Goal: Task Accomplishment & Management: Use online tool/utility

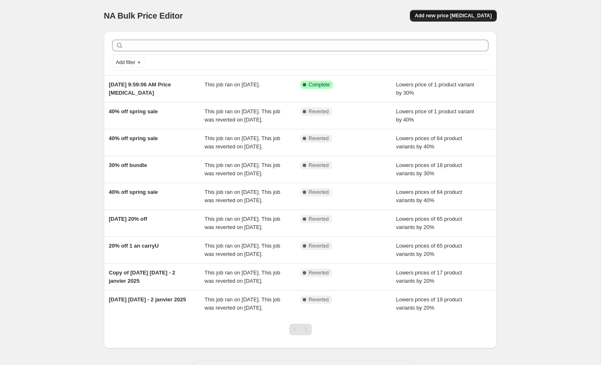
click at [477, 14] on span "Add new price [MEDICAL_DATA]" at bounding box center [453, 15] width 77 height 7
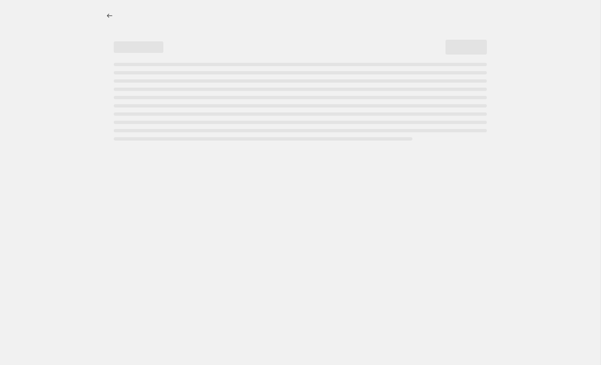
select select "percentage"
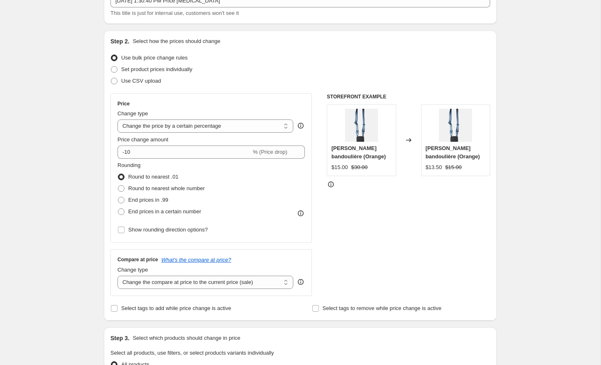
scroll to position [60, 0]
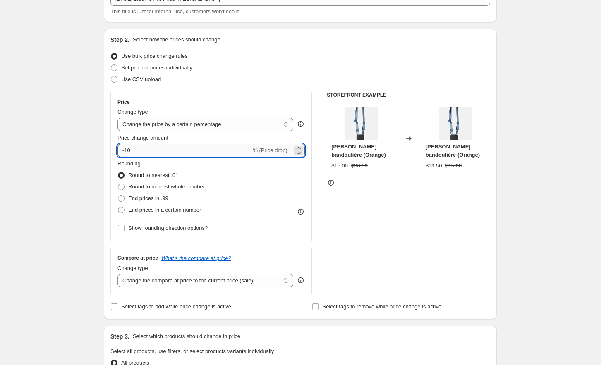
click at [180, 147] on input "-10" at bounding box center [184, 150] width 134 height 13
type input "-1"
type input "-20"
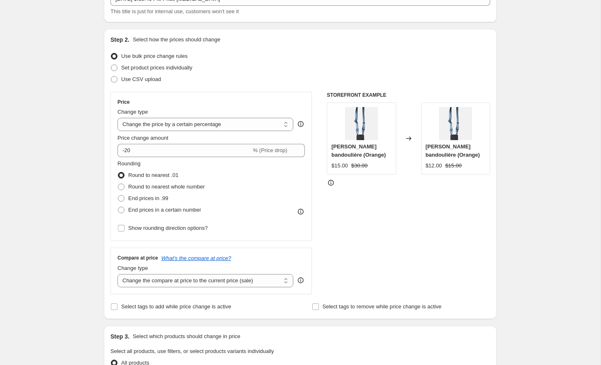
click at [258, 55] on div "Use bulk price change rules" at bounding box center [300, 56] width 380 height 12
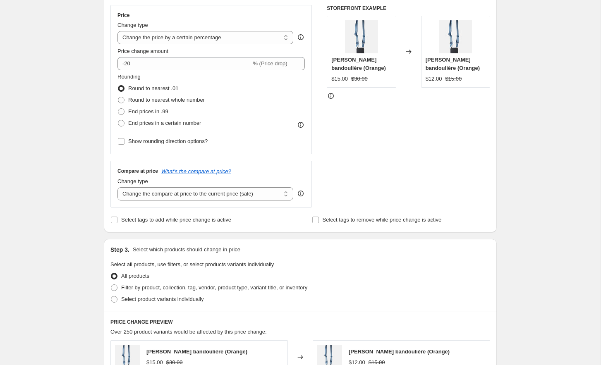
scroll to position [151, 0]
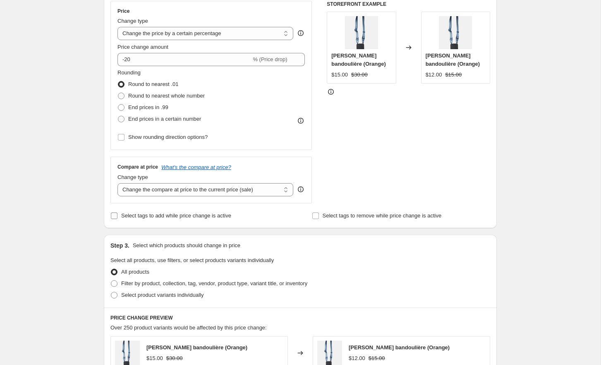
click at [115, 214] on input "Select tags to add while price change is active" at bounding box center [114, 216] width 7 height 7
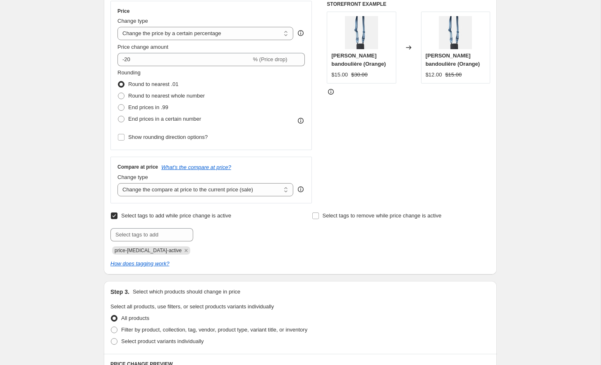
click at [114, 213] on input "Select tags to add while price change is active" at bounding box center [114, 216] width 7 height 7
checkbox input "false"
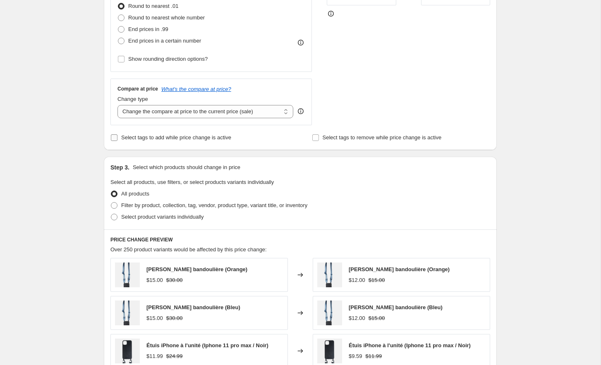
scroll to position [230, 0]
click at [113, 204] on span at bounding box center [114, 205] width 7 height 7
click at [111, 202] on input "Filter by product, collection, tag, vendor, product type, variant title, or inv…" at bounding box center [111, 202] width 0 height 0
radio input "true"
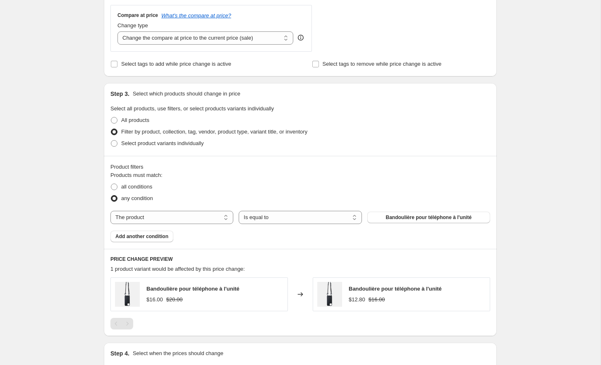
scroll to position [304, 0]
click at [196, 213] on select "The product The product's collection The product's tag The product's vendor The…" at bounding box center [171, 216] width 123 height 13
select select "collection"
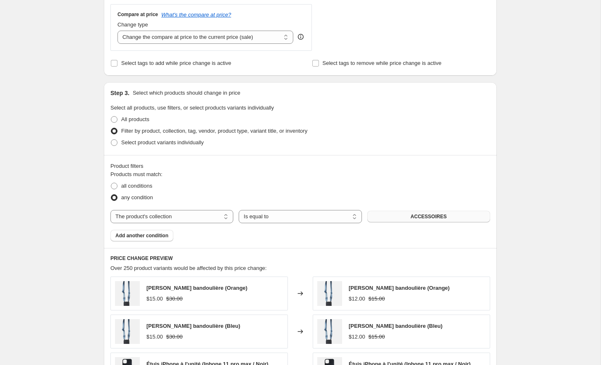
click at [404, 215] on button "ACCESSOIRES" at bounding box center [428, 217] width 123 height 12
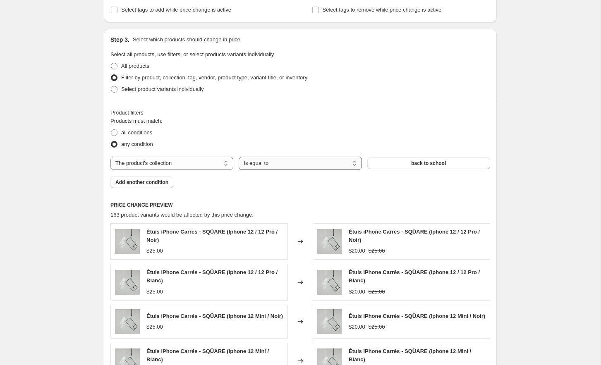
scroll to position [358, 0]
click at [115, 129] on span at bounding box center [114, 132] width 7 height 7
click at [111, 129] on input "all conditions" at bounding box center [111, 129] width 0 height 0
radio input "true"
click at [115, 143] on span at bounding box center [114, 144] width 7 height 7
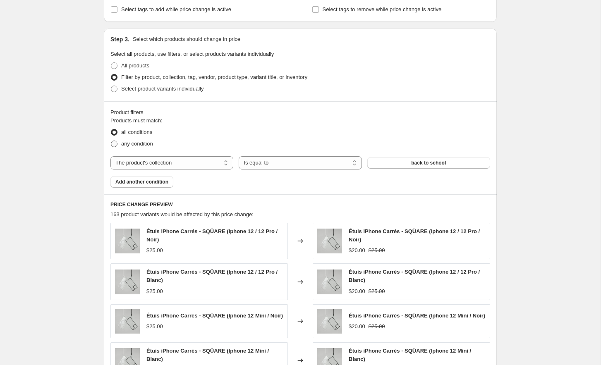
click at [111, 141] on input "any condition" at bounding box center [111, 141] width 0 height 0
radio input "true"
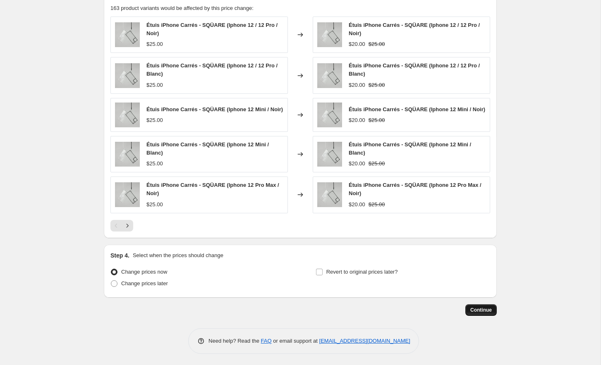
click at [476, 308] on span "Continue" at bounding box center [481, 310] width 22 height 7
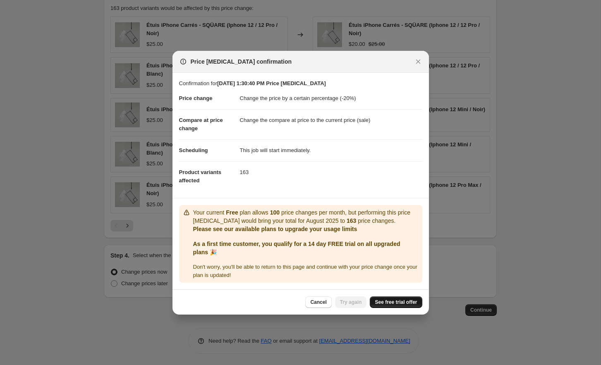
click at [397, 299] on span "See free trial offer" at bounding box center [396, 302] width 42 height 7
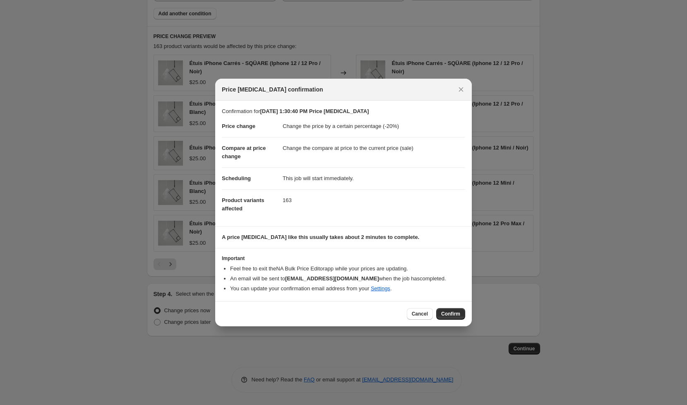
scroll to position [525, 0]
click at [458, 312] on span "Confirm" at bounding box center [450, 313] width 19 height 7
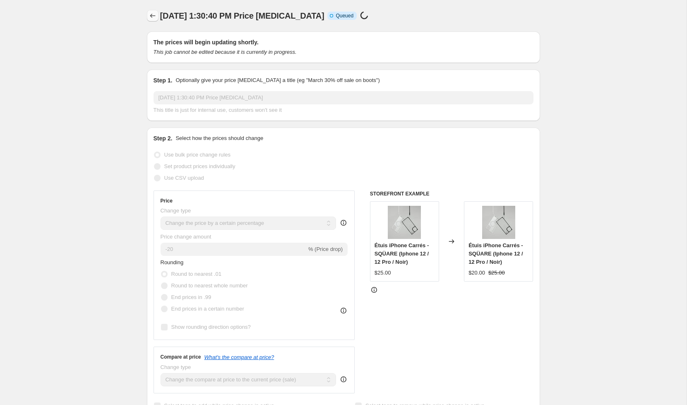
click at [154, 16] on icon "Price change jobs" at bounding box center [152, 16] width 5 height 4
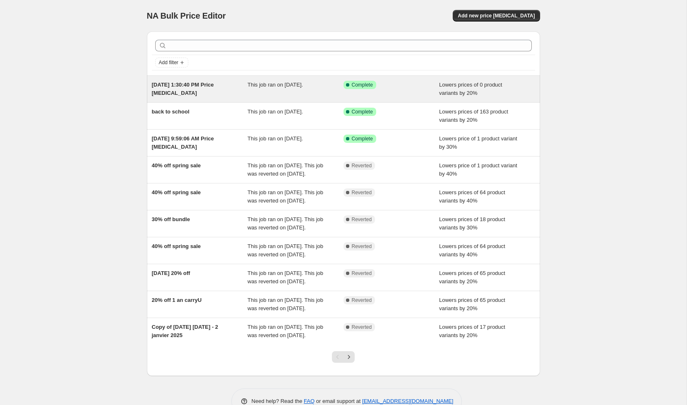
click at [401, 87] on div "Success Complete Complete" at bounding box center [385, 85] width 84 height 8
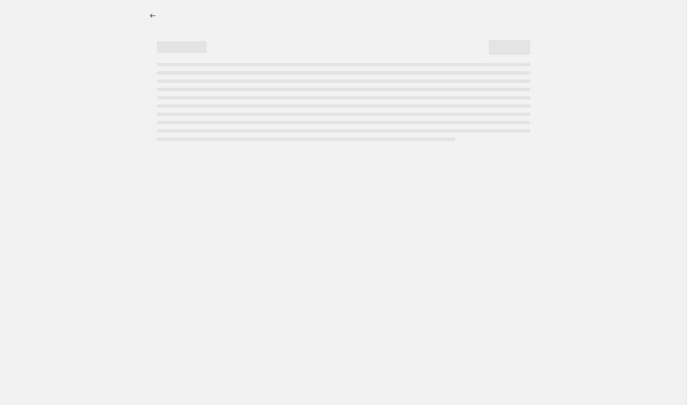
select select "percentage"
select select "collection"
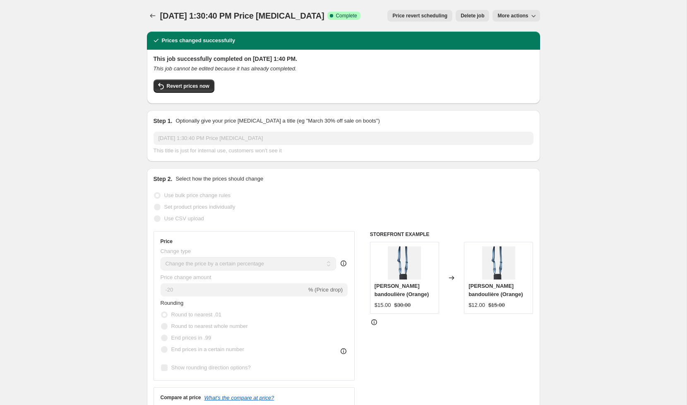
select select "percentage"
select select "collection"
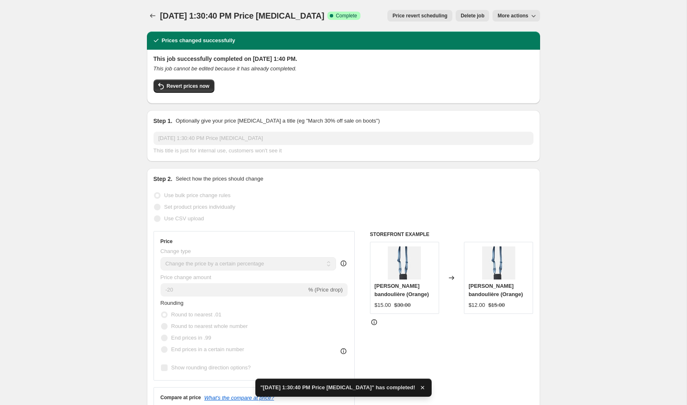
click at [474, 15] on span "Delete job" at bounding box center [472, 15] width 24 height 7
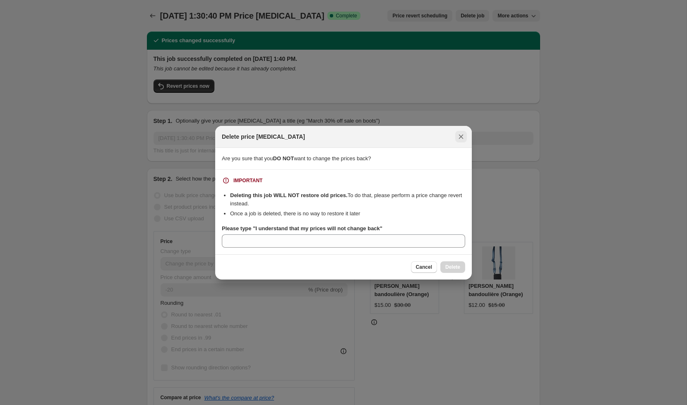
click at [462, 132] on icon "Close" at bounding box center [461, 136] width 8 height 8
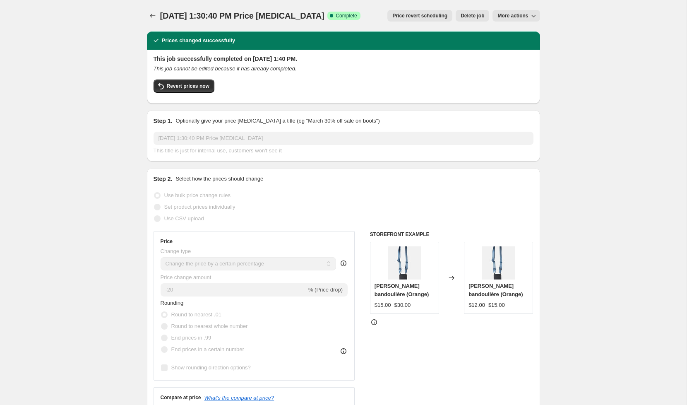
click at [426, 17] on span "Price revert scheduling" at bounding box center [419, 15] width 55 height 7
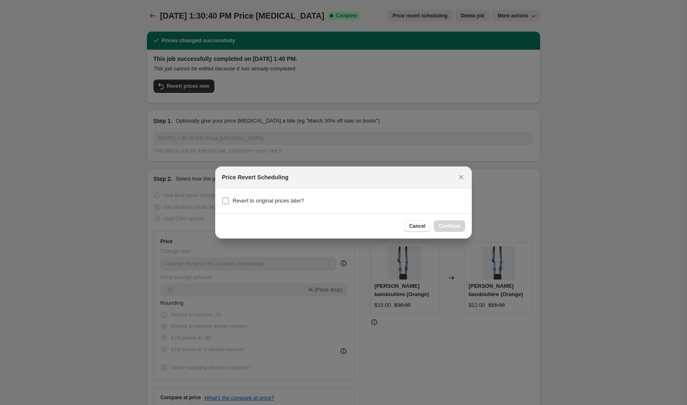
click at [229, 202] on label "Revert to original prices later?" at bounding box center [263, 201] width 82 height 12
click at [229, 202] on input "Revert to original prices later?" at bounding box center [225, 200] width 7 height 7
checkbox input "true"
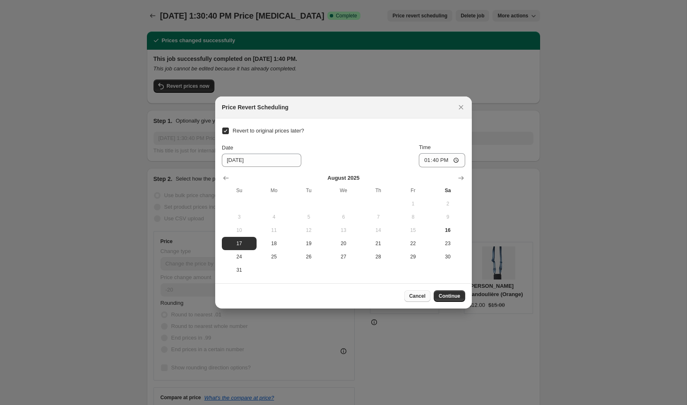
click at [419, 295] on span "Cancel" at bounding box center [417, 295] width 16 height 7
checkbox input "false"
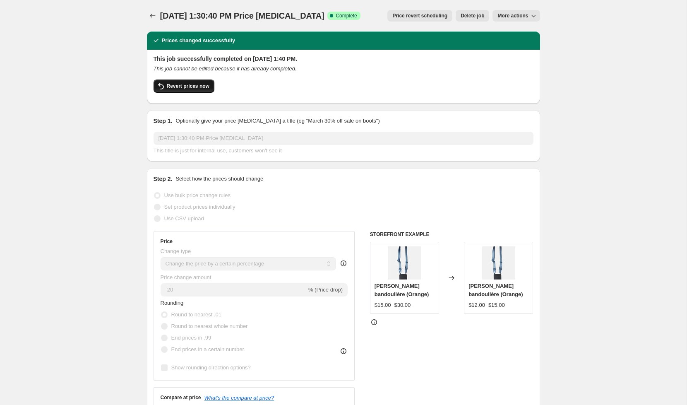
click at [165, 87] on icon "button" at bounding box center [161, 86] width 10 height 10
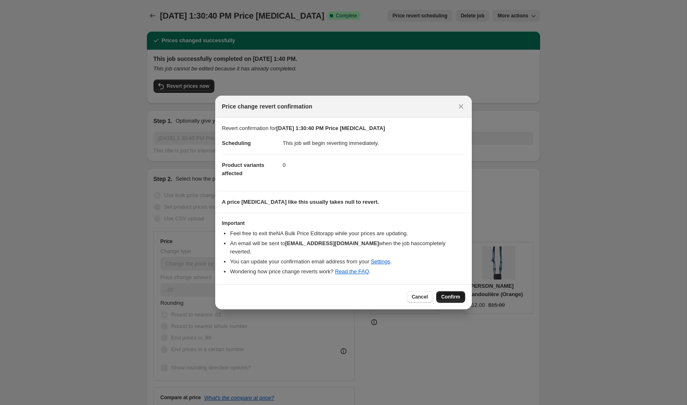
click at [447, 293] on span "Confirm" at bounding box center [450, 296] width 19 height 7
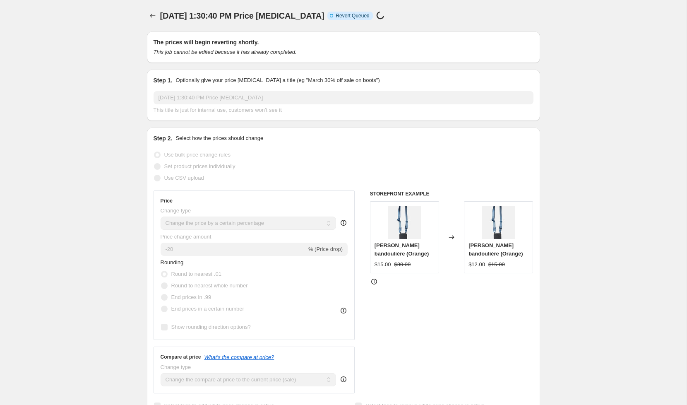
select select "percentage"
select select "collection"
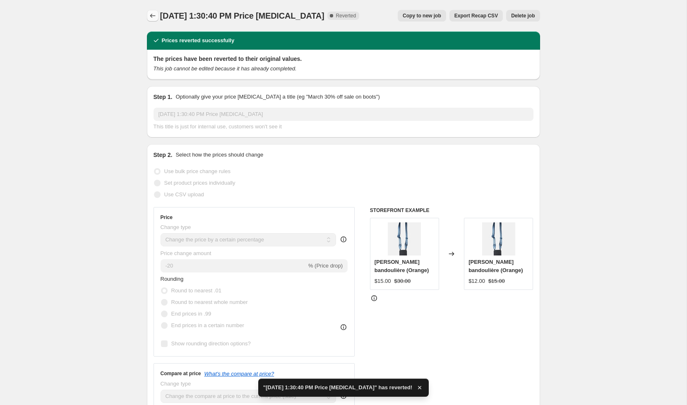
click at [151, 16] on icon "Price change jobs" at bounding box center [152, 16] width 8 height 8
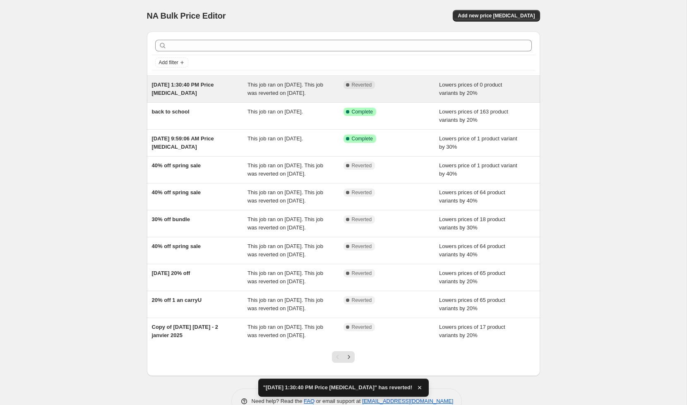
click at [402, 88] on div "Complete Reverted" at bounding box center [385, 85] width 84 height 8
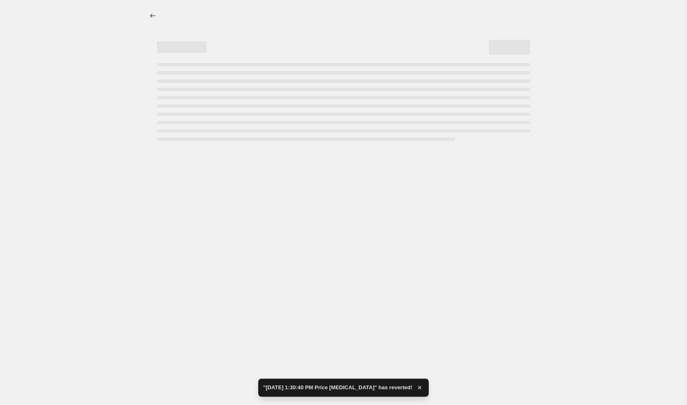
select select "percentage"
select select "collection"
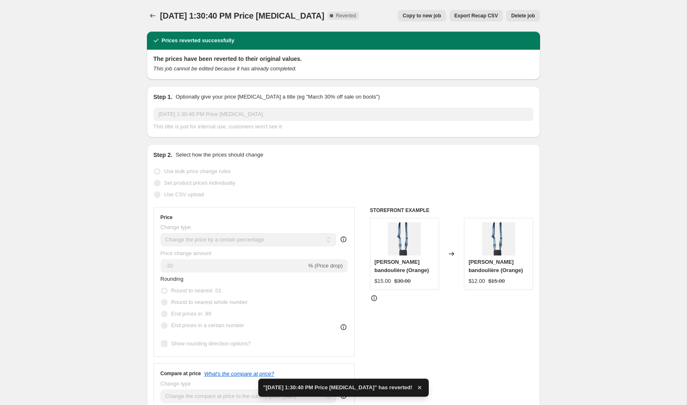
click at [525, 12] on button "Delete job" at bounding box center [523, 16] width 34 height 12
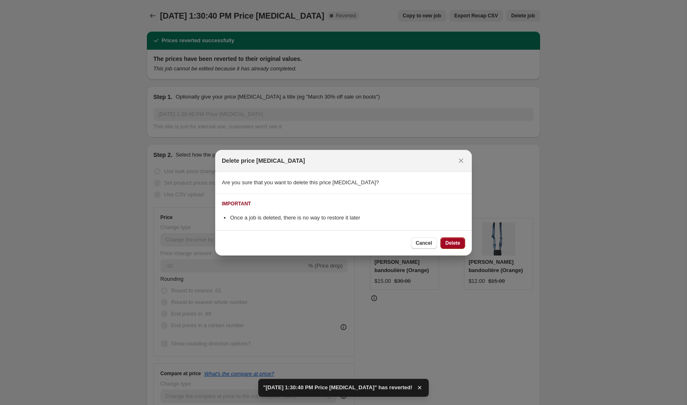
click at [451, 241] on span "Delete" at bounding box center [452, 242] width 15 height 7
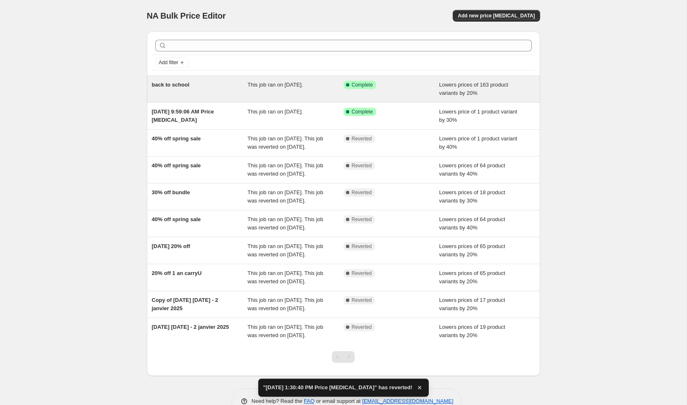
click at [222, 87] on div "back to school" at bounding box center [200, 89] width 96 height 17
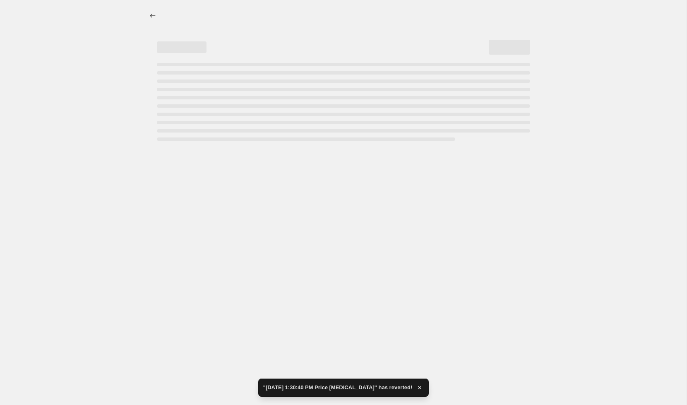
select select "percentage"
select select "collection"
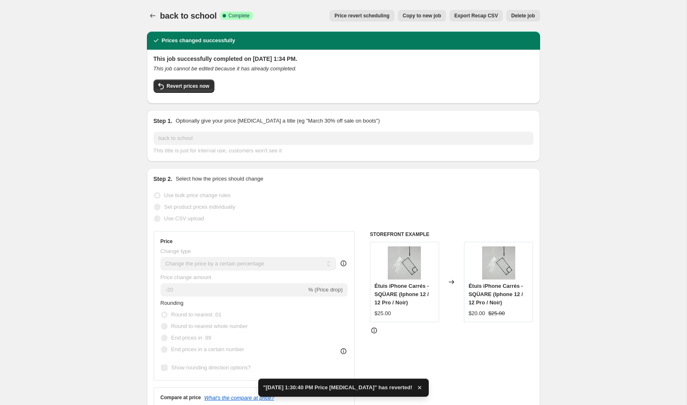
click at [367, 17] on span "Price revert scheduling" at bounding box center [361, 15] width 55 height 7
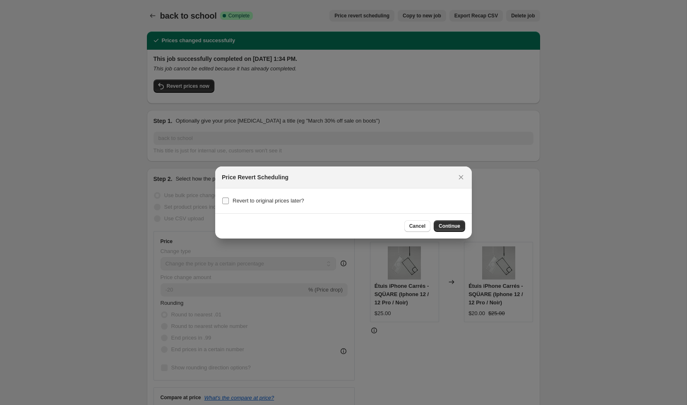
click at [226, 200] on input "Revert to original prices later?" at bounding box center [225, 200] width 7 height 7
checkbox input "true"
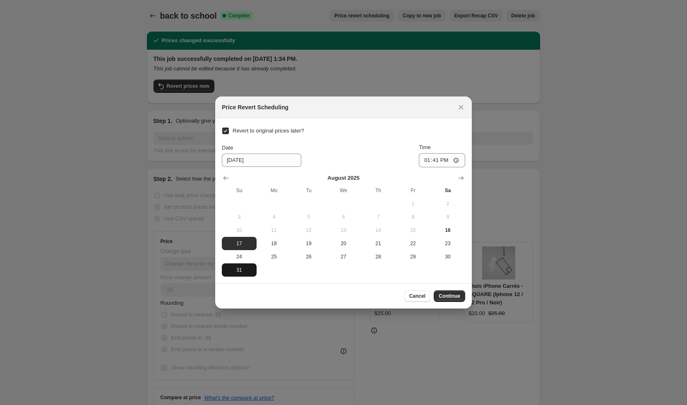
click at [235, 269] on span "31" at bounding box center [239, 269] width 28 height 7
type input "[DATE]"
click at [436, 160] on input "13:41" at bounding box center [442, 160] width 46 height 14
click at [426, 160] on input "13:41" at bounding box center [442, 160] width 46 height 14
type input "23:59"
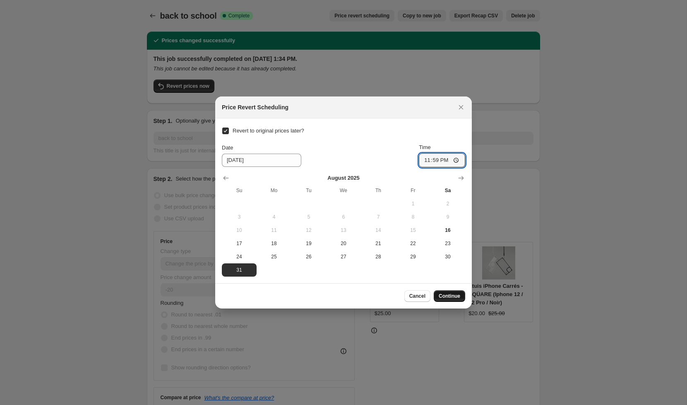
click at [450, 299] on button "Continue" at bounding box center [448, 296] width 31 height 12
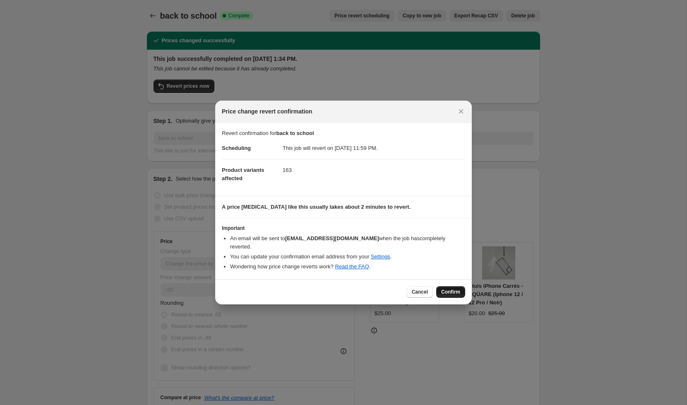
click at [450, 288] on span "Confirm" at bounding box center [450, 291] width 19 height 7
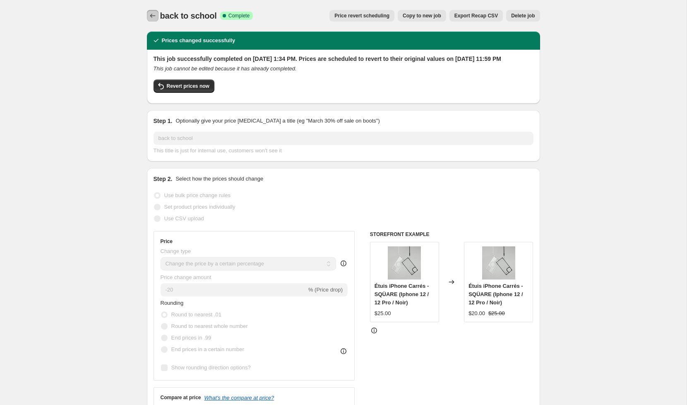
click at [151, 14] on icon "Price change jobs" at bounding box center [152, 16] width 5 height 4
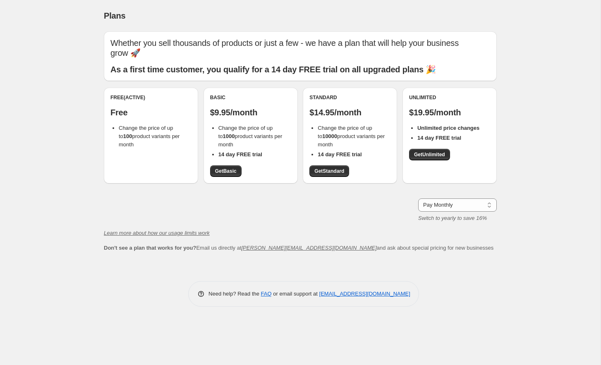
click at [156, 161] on div "Free (Active) Free Change the price of up to 100 product variants per month" at bounding box center [151, 136] width 94 height 96
click at [128, 108] on p "Free" at bounding box center [150, 113] width 81 height 10
click at [231, 168] on span "Get Basic" at bounding box center [226, 171] width 22 height 7
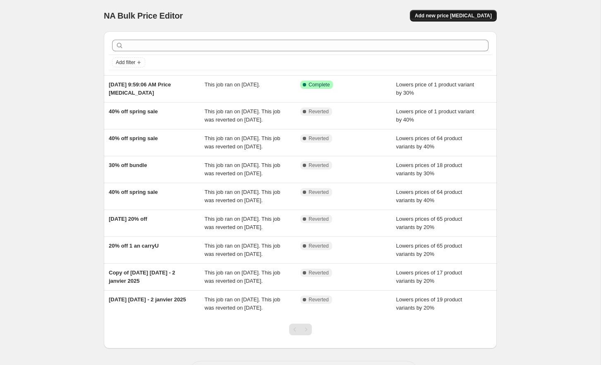
click at [442, 15] on span "Add new price [MEDICAL_DATA]" at bounding box center [453, 15] width 77 height 7
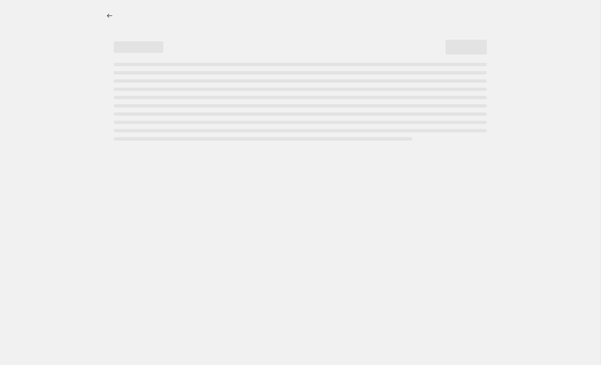
select select "percentage"
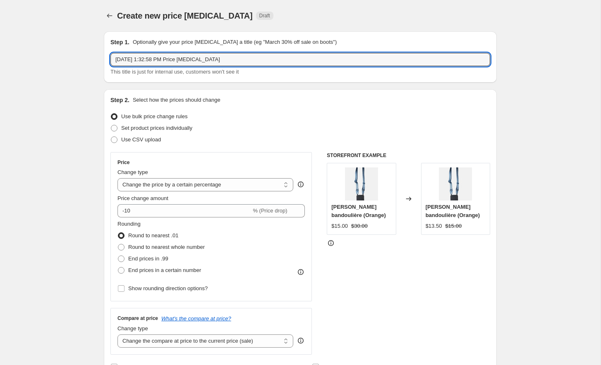
drag, startPoint x: 242, startPoint y: 59, endPoint x: 108, endPoint y: 48, distance: 133.6
click at [108, 49] on div "Step 1. Optionally give your price change job a title (eg "March 30% off sale o…" at bounding box center [300, 56] width 393 height 51
type input "back to school"
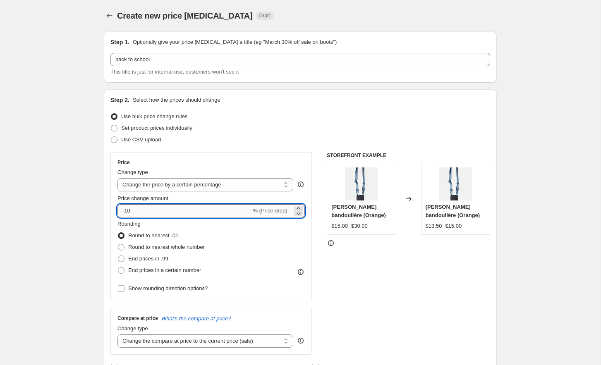
click at [151, 207] on input "-10" at bounding box center [184, 210] width 134 height 13
type input "-1"
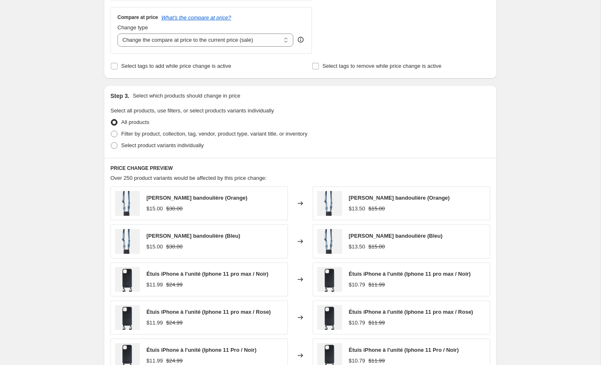
scroll to position [307, 0]
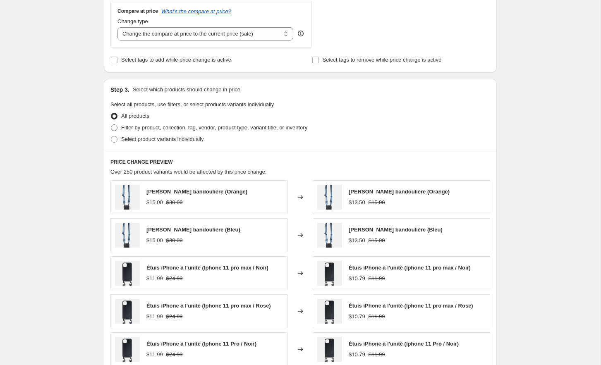
type input "-20"
click at [117, 125] on span at bounding box center [114, 127] width 7 height 7
click at [111, 125] on input "Filter by product, collection, tag, vendor, product type, variant title, or inv…" at bounding box center [111, 124] width 0 height 0
radio input "true"
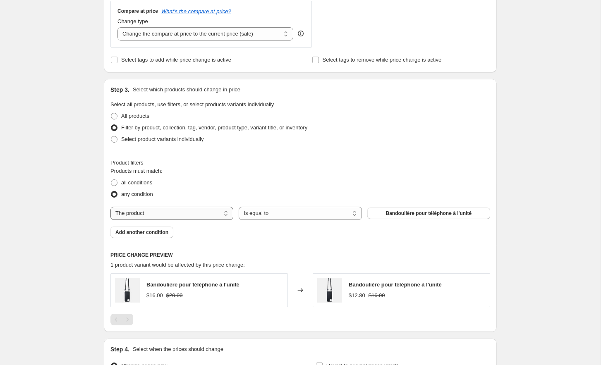
click at [215, 214] on select "The product The product's collection The product's tag The product's vendor The…" at bounding box center [171, 213] width 123 height 13
select select "collection"
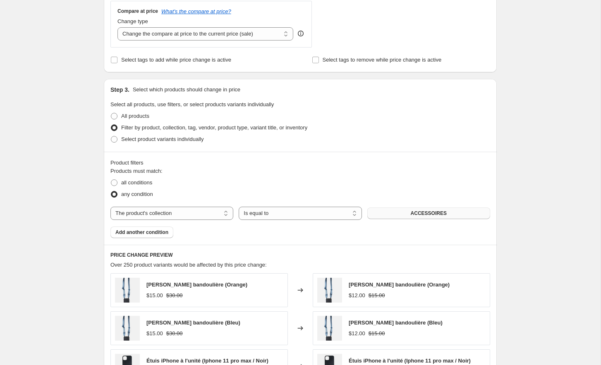
click at [420, 212] on span "ACCESSOIRES" at bounding box center [429, 213] width 36 height 7
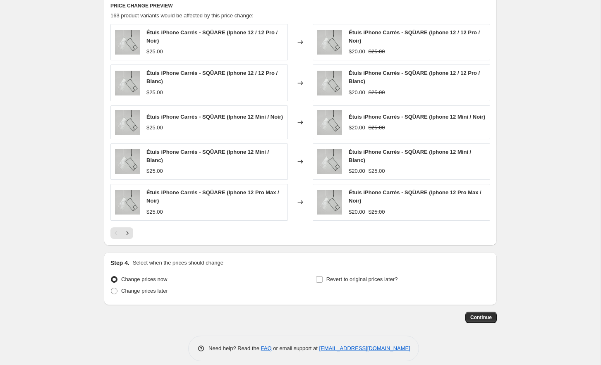
scroll to position [564, 0]
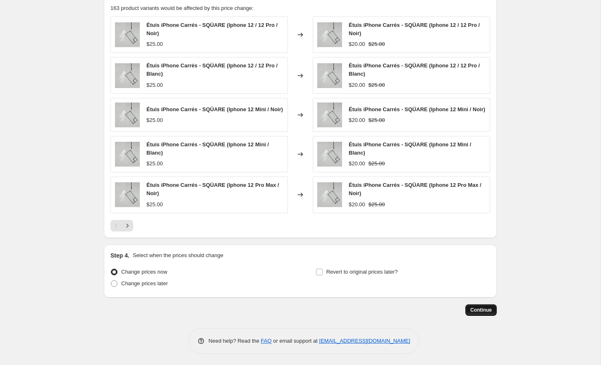
click at [476, 308] on span "Continue" at bounding box center [481, 310] width 22 height 7
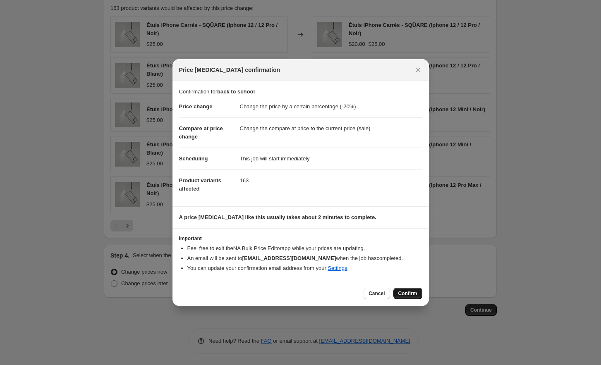
click at [408, 294] on span "Confirm" at bounding box center [407, 293] width 19 height 7
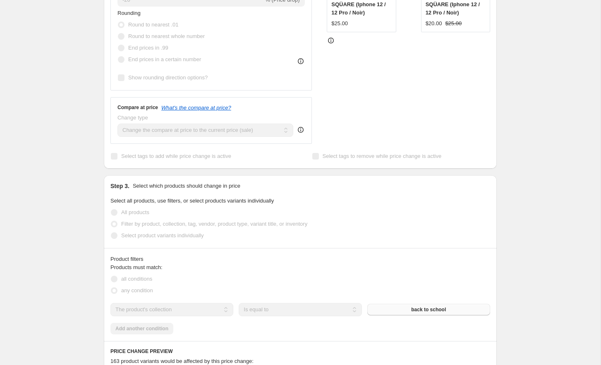
scroll to position [292, 0]
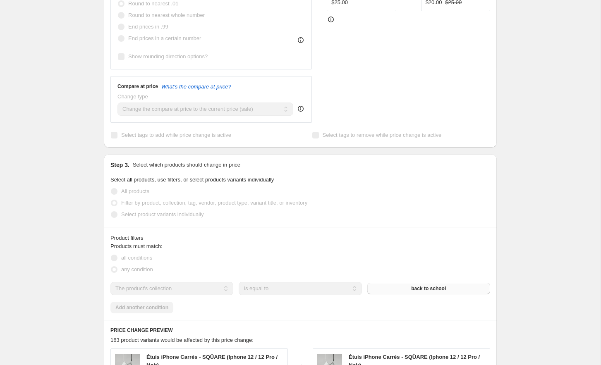
select select "percentage"
select select "collection"
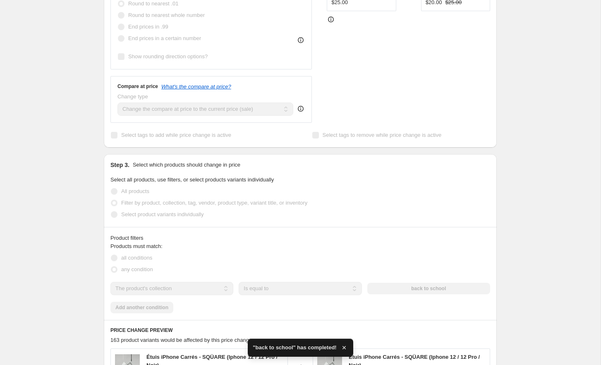
scroll to position [0, 0]
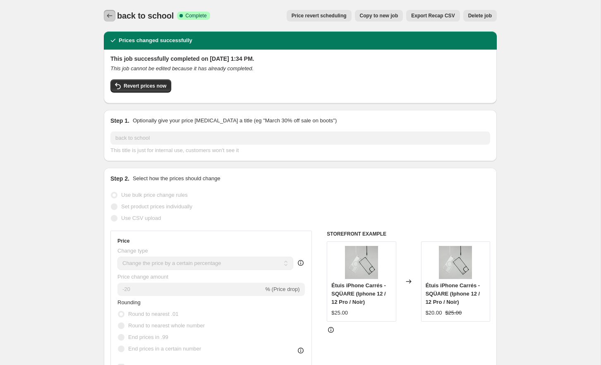
click at [107, 14] on icon "Price change jobs" at bounding box center [109, 16] width 8 height 8
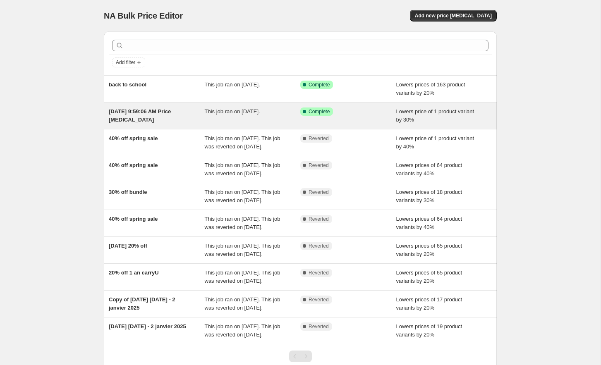
click at [165, 123] on div "May 26, 2025, 9:59:06 AM Price change job This job ran on May 26, 2025. Success…" at bounding box center [300, 116] width 393 height 26
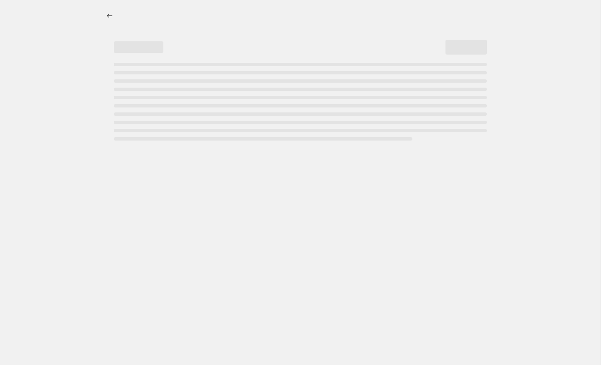
select select "percentage"
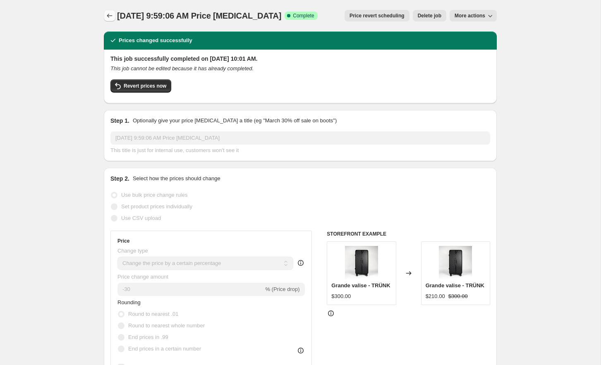
click at [108, 13] on icon "Price change jobs" at bounding box center [109, 16] width 8 height 8
